Goal: Task Accomplishment & Management: Manage account settings

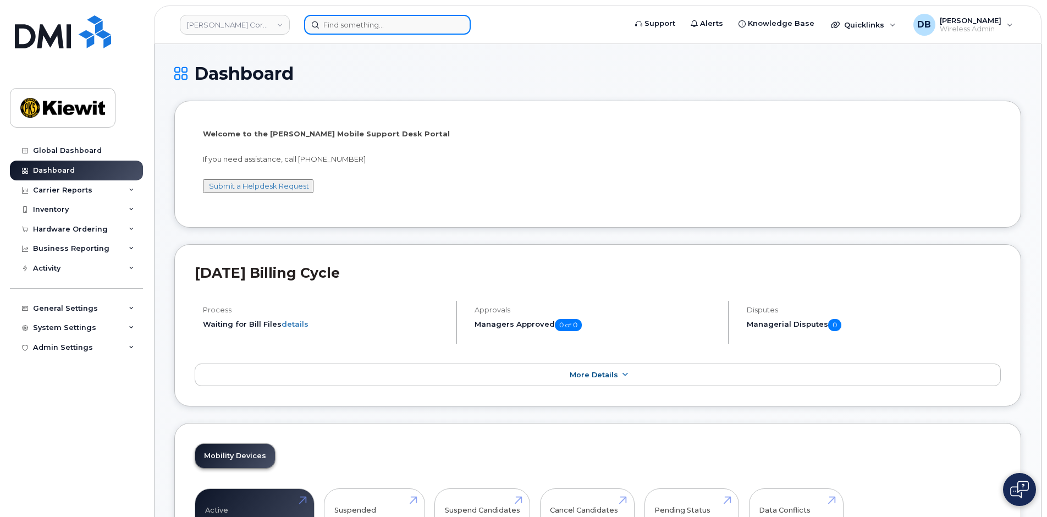
click at [364, 29] on input at bounding box center [387, 25] width 167 height 20
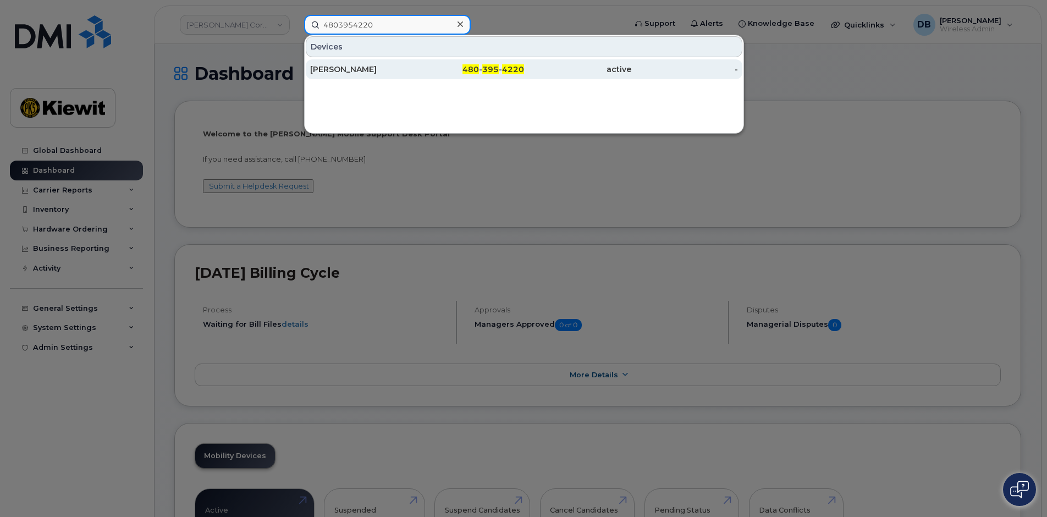
type input "4803954220"
click at [384, 70] on div "[PERSON_NAME]" at bounding box center [363, 69] width 107 height 11
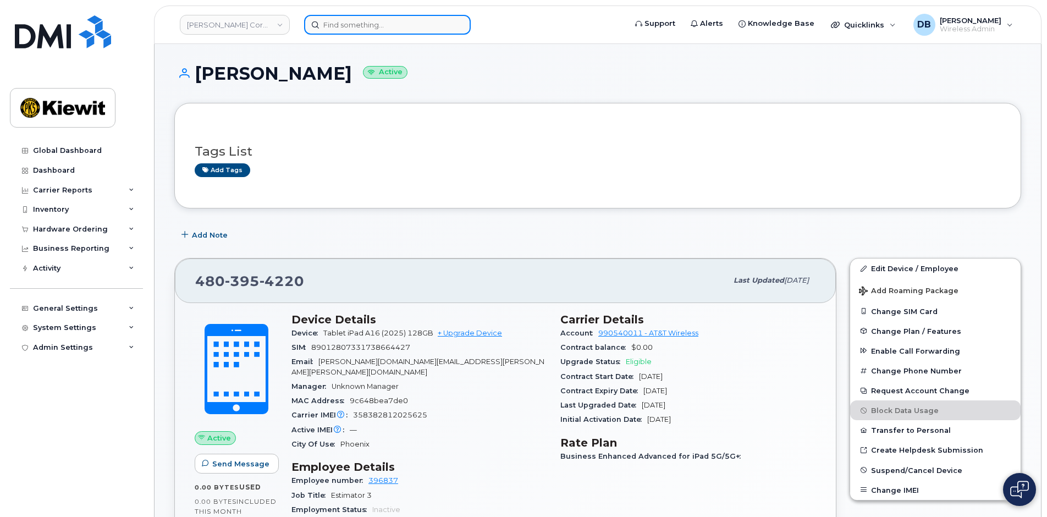
click at [344, 25] on input at bounding box center [387, 25] width 167 height 20
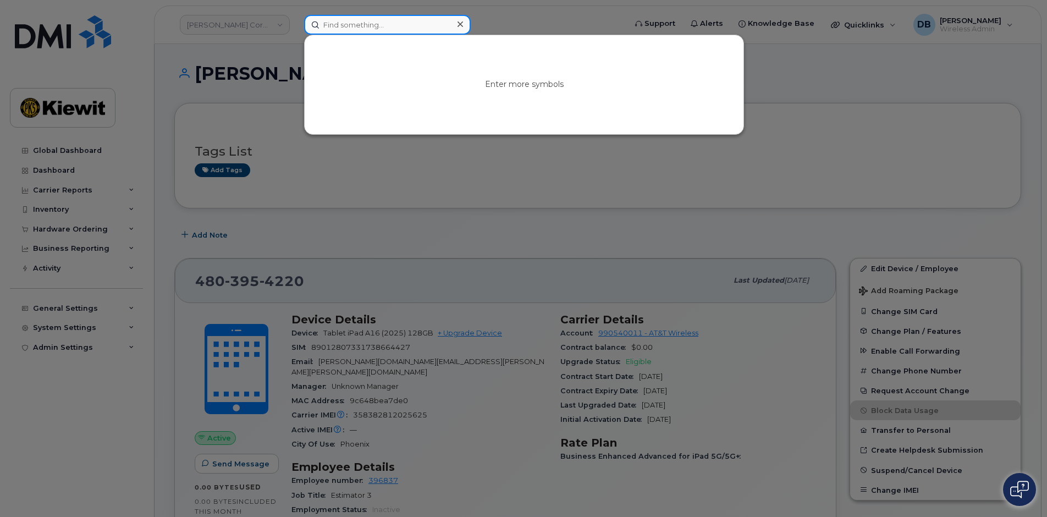
click at [373, 21] on input at bounding box center [387, 25] width 167 height 20
click at [757, 192] on div at bounding box center [523, 258] width 1047 height 517
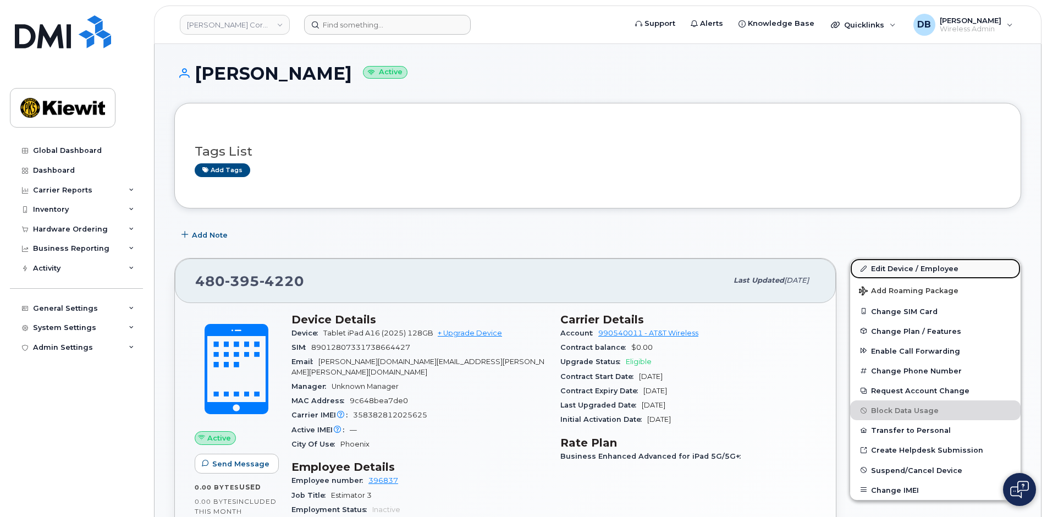
click at [908, 268] on link "Edit Device / Employee" at bounding box center [935, 268] width 170 height 20
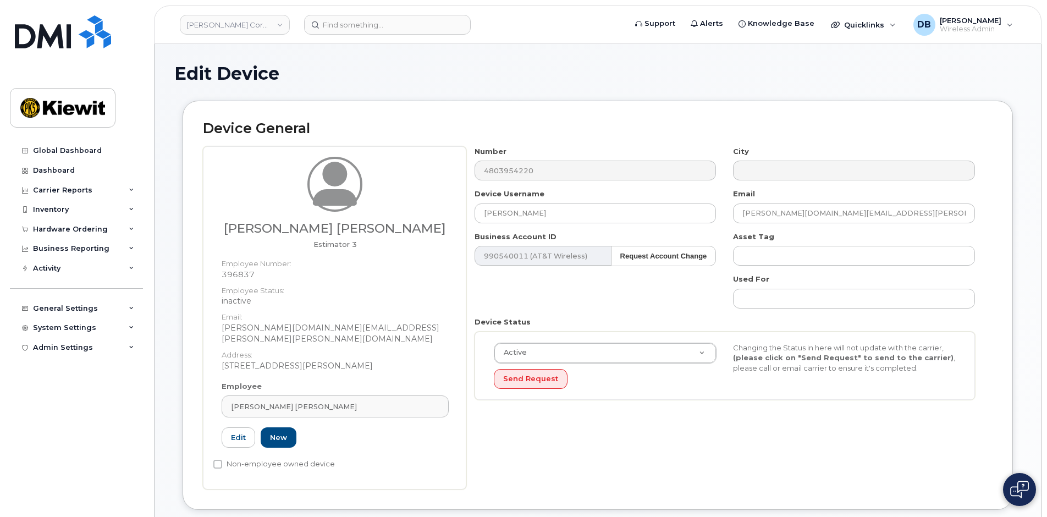
click at [376, 77] on h1 "Edit Device" at bounding box center [597, 73] width 847 height 19
click at [489, 443] on div "Number 4803954220 City Device Username NICKSON BASELLE Email LARRY.GEORGE@KIEWI…" at bounding box center [729, 317] width 526 height 343
click at [239, 275] on dd "396837" at bounding box center [335, 274] width 227 height 11
copy dd "396837"
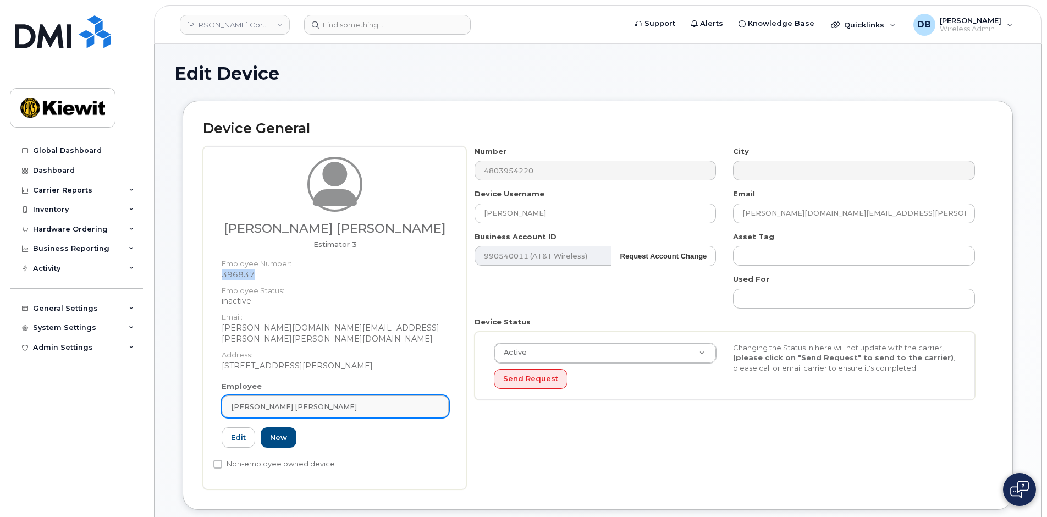
click at [278, 401] on span "[PERSON_NAME] [PERSON_NAME]" at bounding box center [294, 406] width 126 height 10
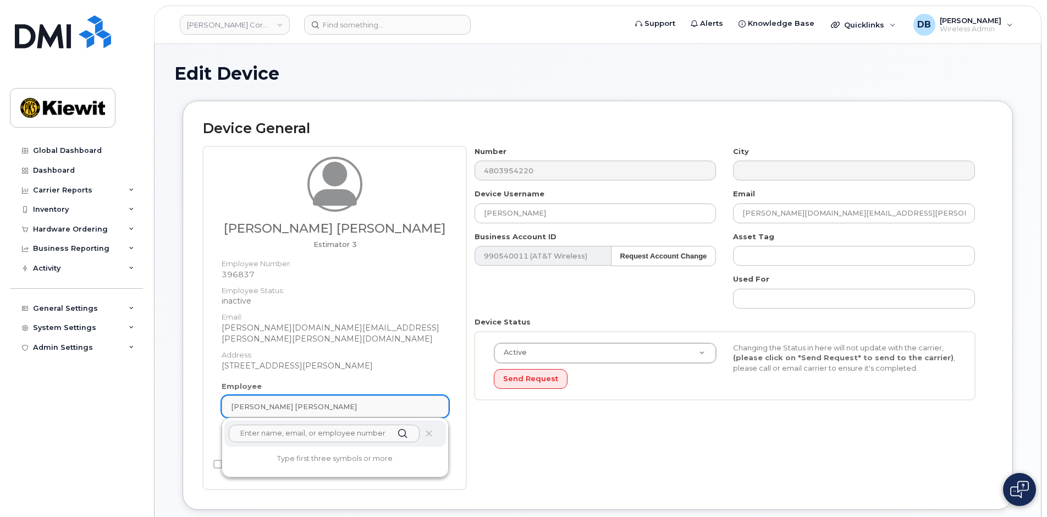
paste input "396837"
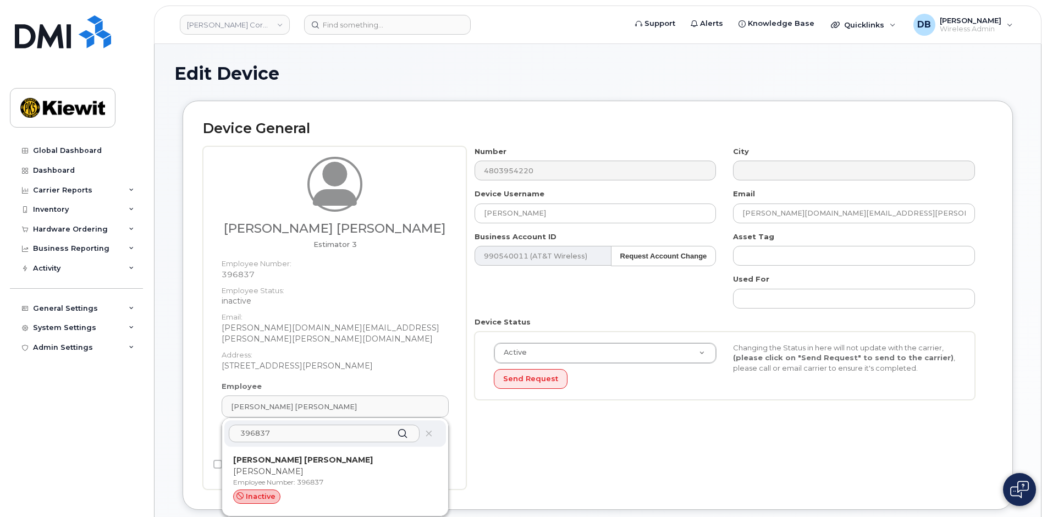
type input "396837"
click at [292, 489] on div "inactive" at bounding box center [335, 496] width 204 height 14
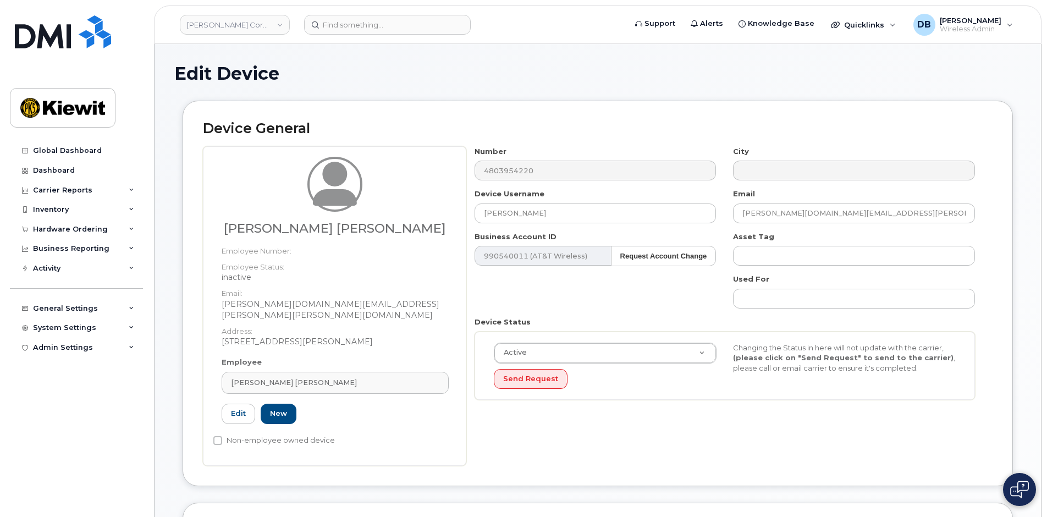
click at [82, 396] on div "Global Dashboard Dashboard Carrier Reports Monthly Billing Data Daily Data Pool…" at bounding box center [78, 321] width 136 height 360
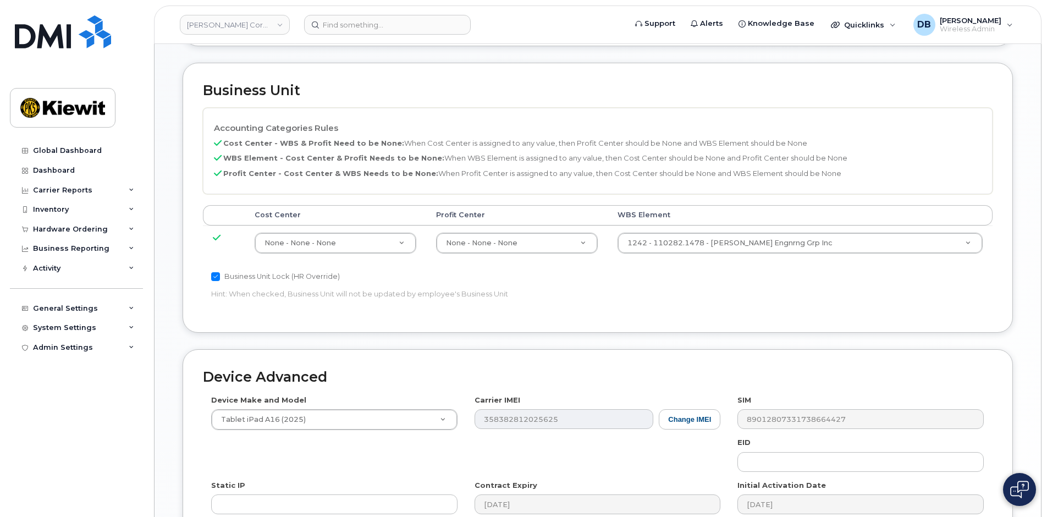
scroll to position [220, 0]
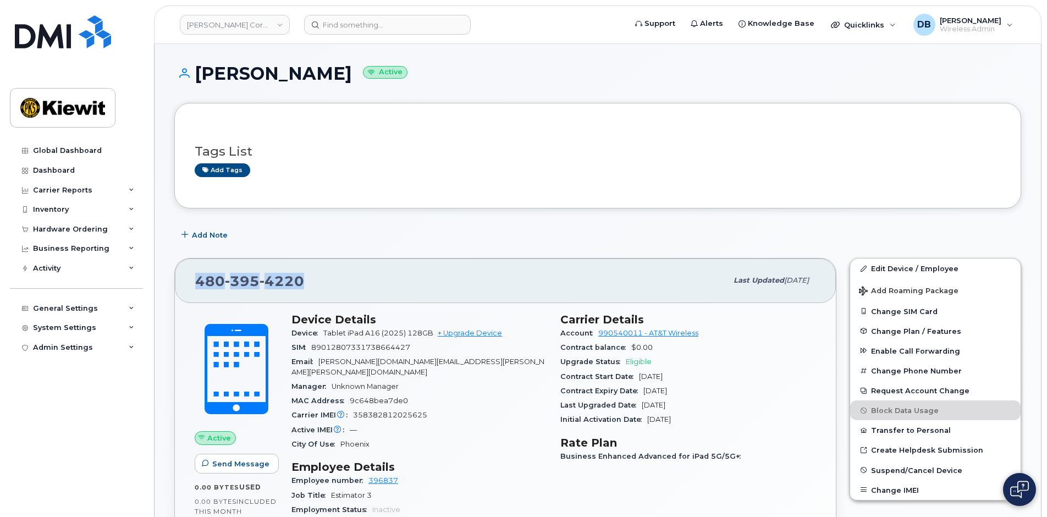
drag, startPoint x: 307, startPoint y: 281, endPoint x: 179, endPoint y: 276, distance: 128.2
click at [179, 276] on div "480 395 4220 Last updated Jul 10, 2025" at bounding box center [505, 280] width 661 height 44
copy span "480 395 4220"
click at [367, 30] on input at bounding box center [387, 25] width 167 height 20
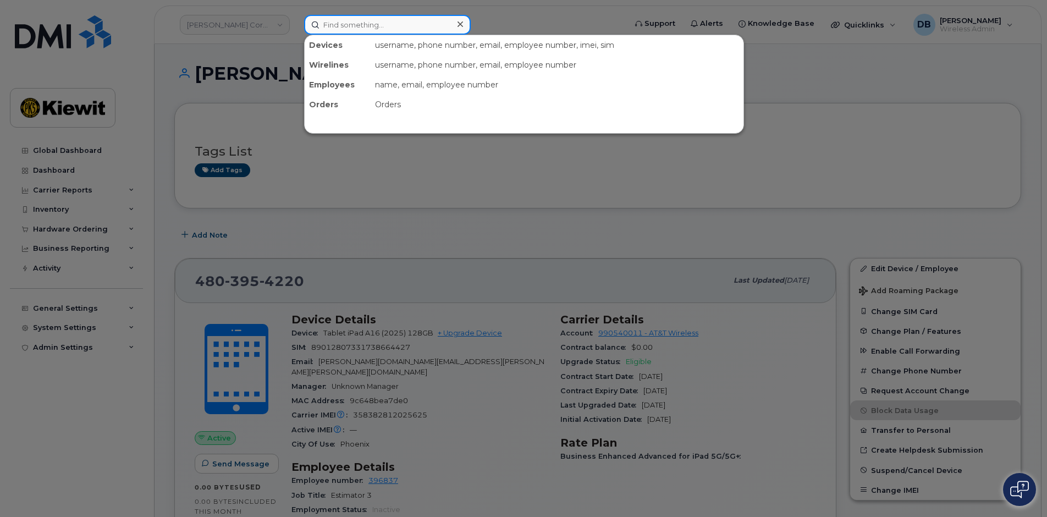
paste input "650-832-5574,"
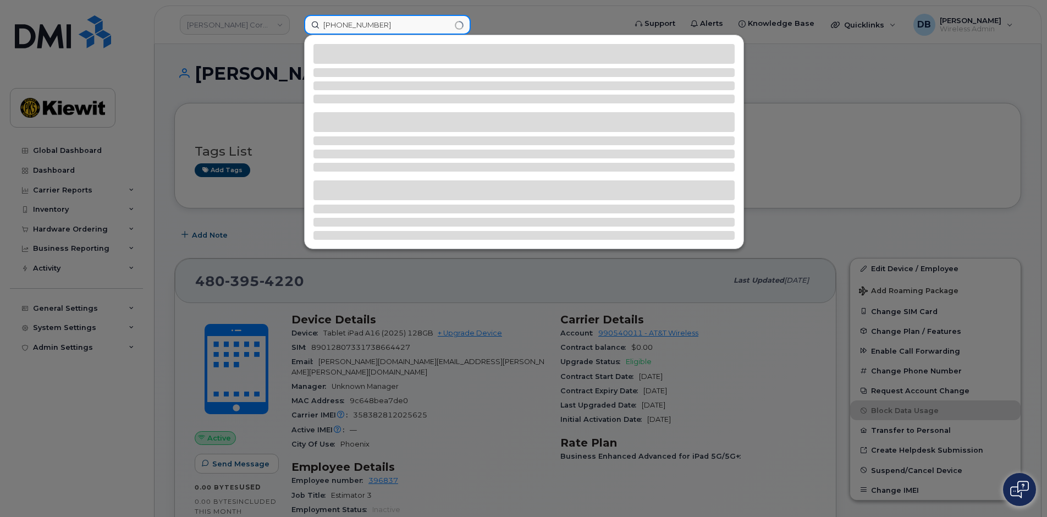
type input "650-832-5574"
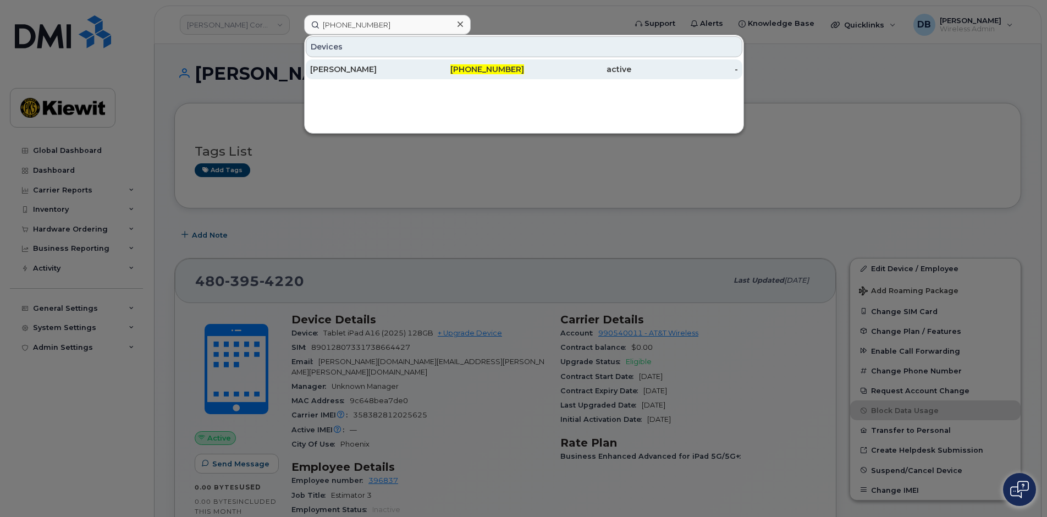
click at [371, 66] on div "[PERSON_NAME]" at bounding box center [363, 69] width 107 height 11
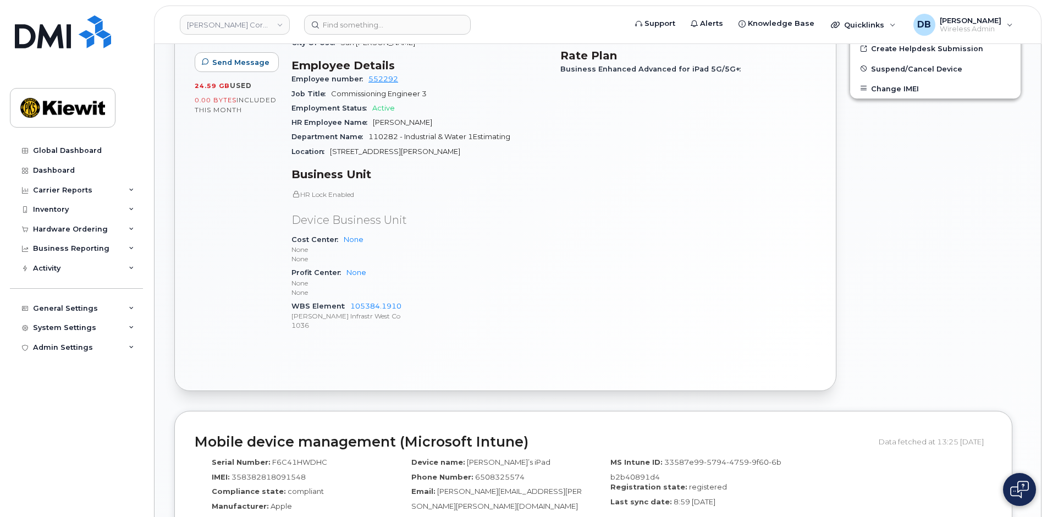
scroll to position [165, 0]
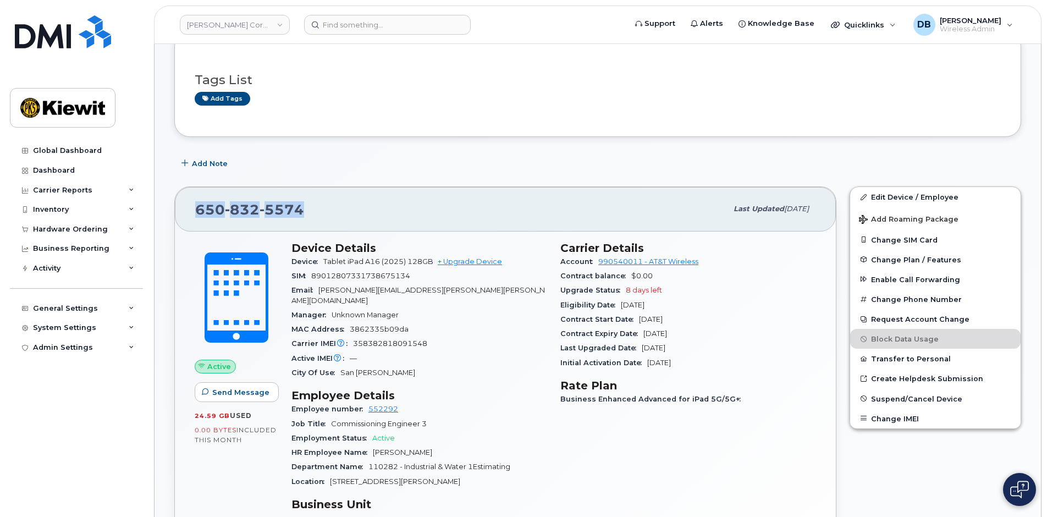
drag, startPoint x: 341, startPoint y: 220, endPoint x: 176, endPoint y: 194, distance: 167.1
click at [176, 194] on div "650 832 5574 Last updated Jul 10, 2025 Active Send Message 24.59 GB  used 0.00 …" at bounding box center [505, 453] width 662 height 534
copy span "650 832 5574"
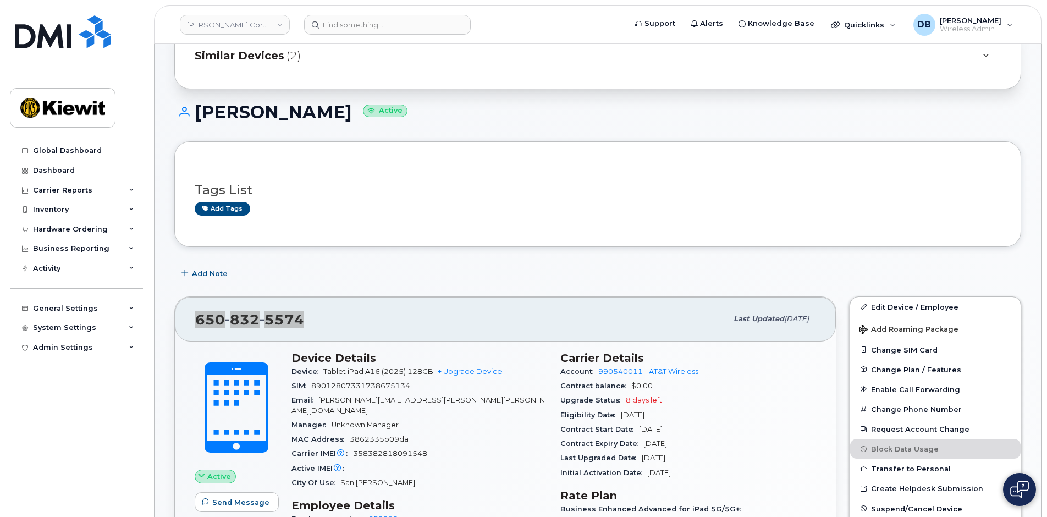
scroll to position [0, 0]
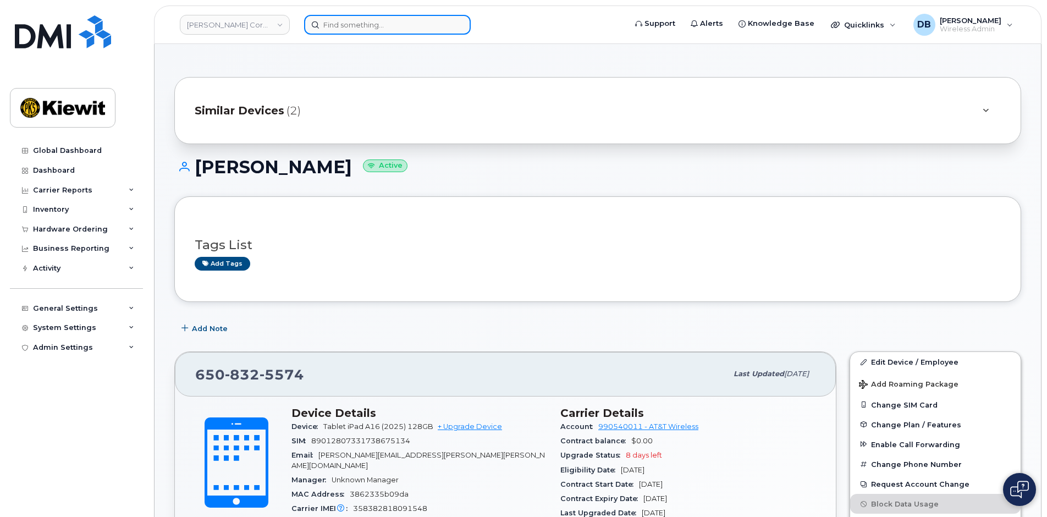
click at [365, 29] on input at bounding box center [387, 25] width 167 height 20
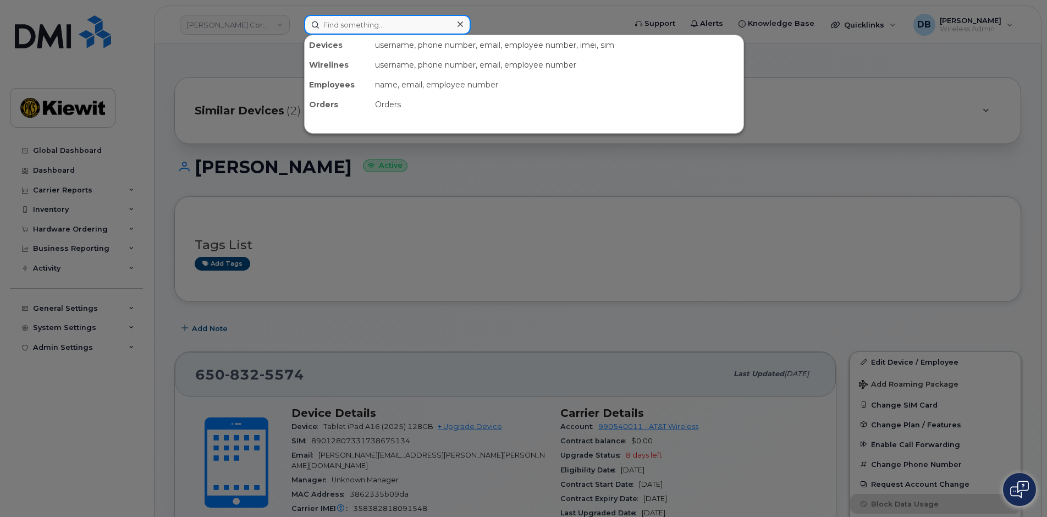
paste input "480-395-4220"
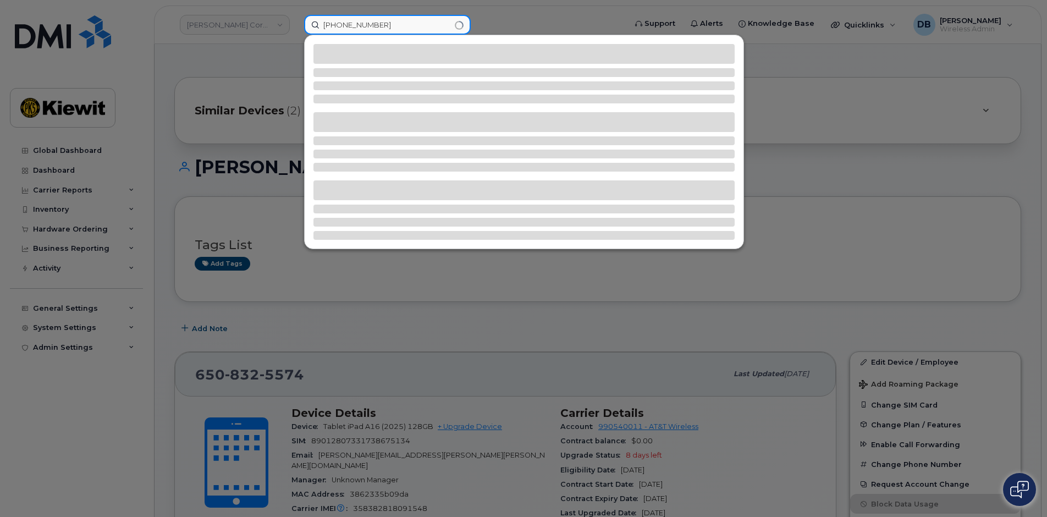
type input "480-395-4220"
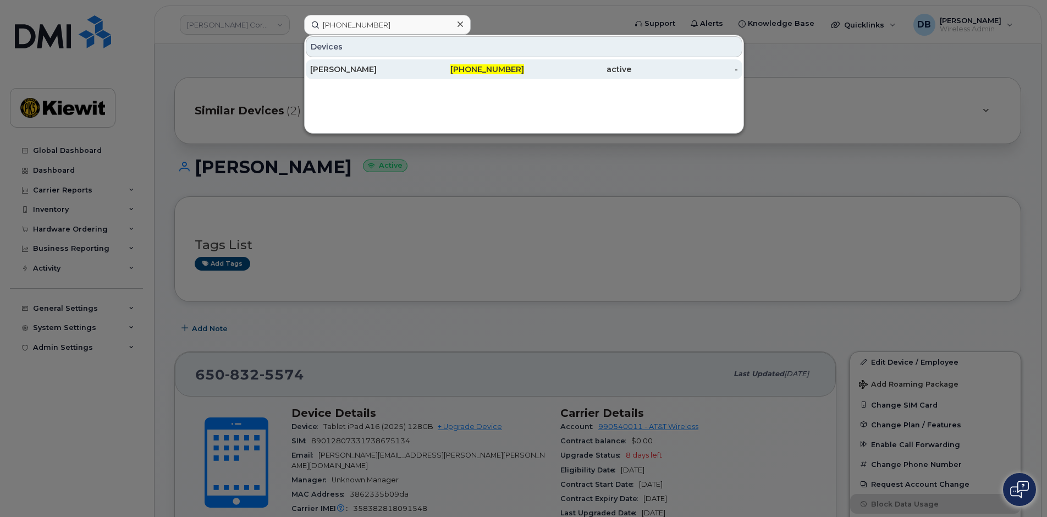
click at [373, 65] on div "[PERSON_NAME]" at bounding box center [363, 69] width 107 height 11
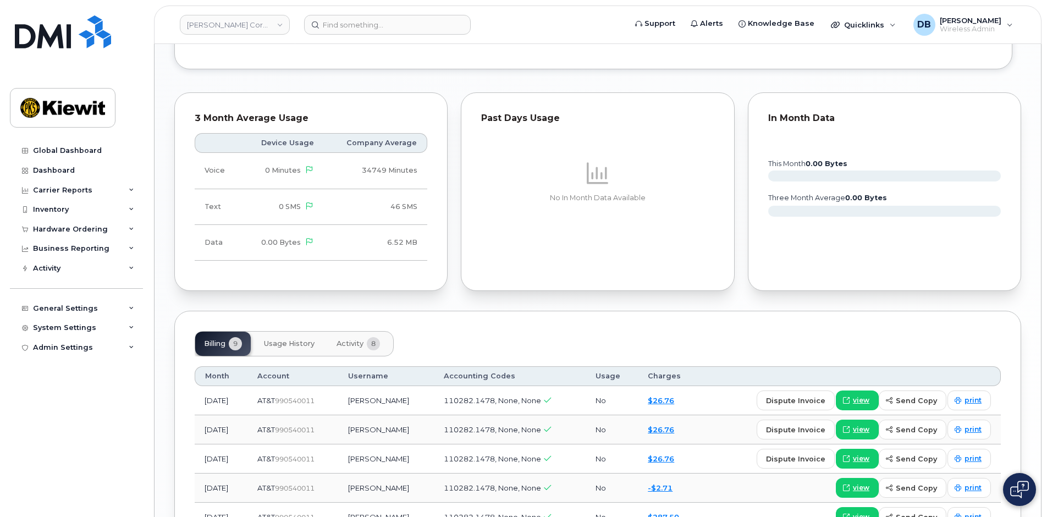
scroll to position [1099, 0]
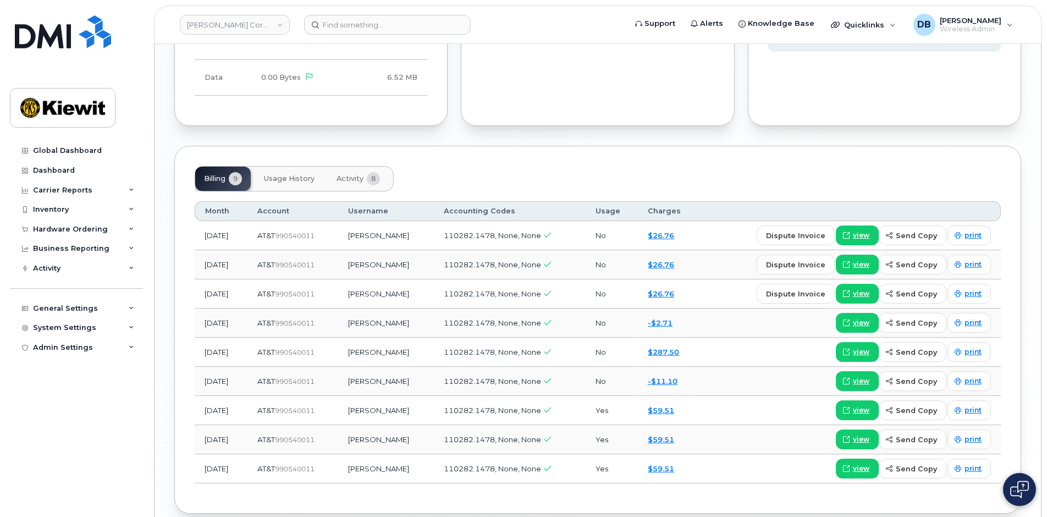
click at [748, 176] on div "Billing 9 Usage History Activity 8" at bounding box center [598, 178] width 806 height 25
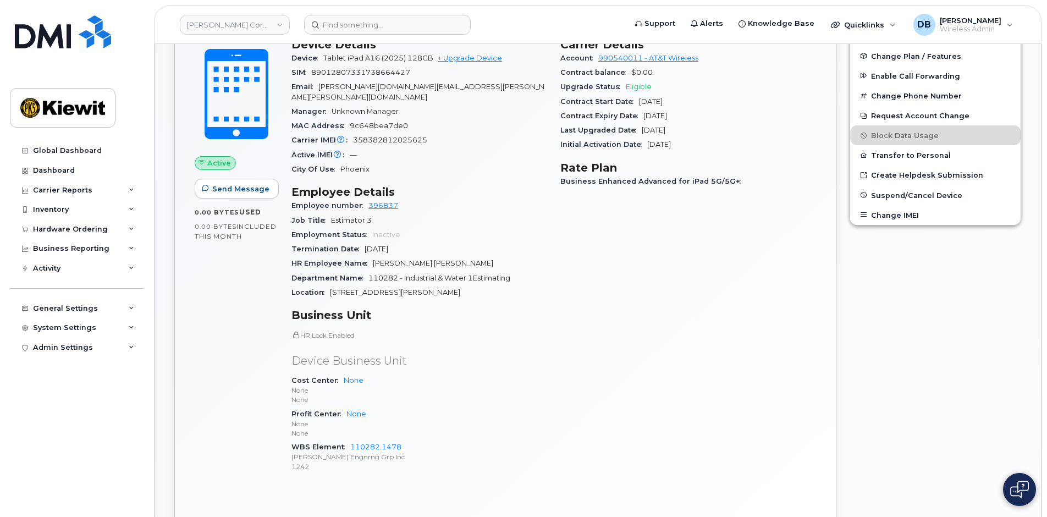
scroll to position [0, 0]
